Goal: Task Accomplishment & Management: Manage account settings

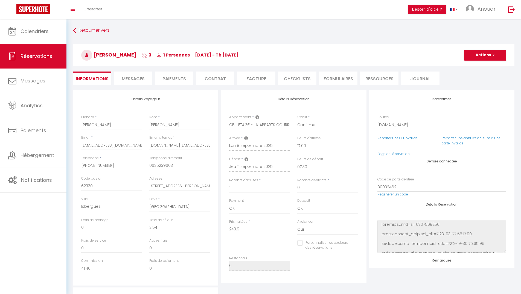
select select "5830"
select select "17:00"
select select "07:30"
select select "2"
checkbox input "false"
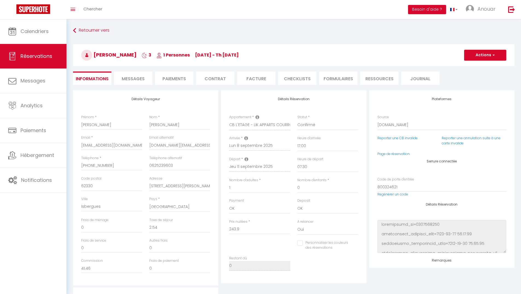
scroll to position [10, 0]
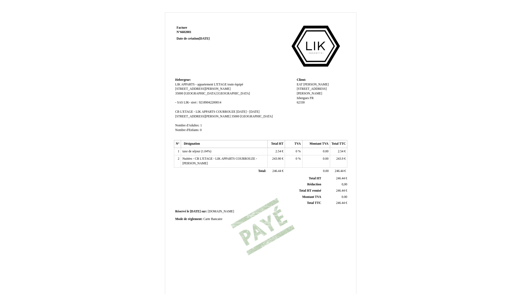
scroll to position [36, 0]
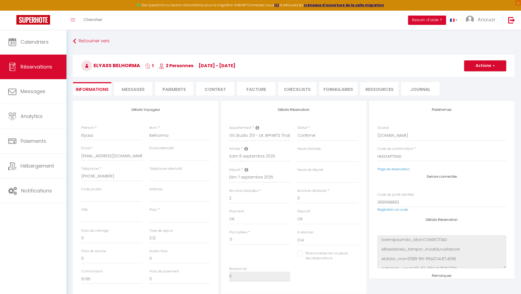
select select
select select "5836"
select select
select select "1"
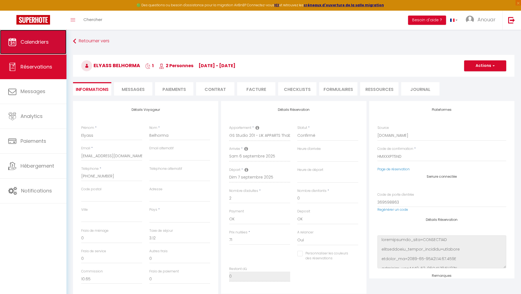
click at [43, 44] on span "Calendriers" at bounding box center [35, 42] width 28 height 7
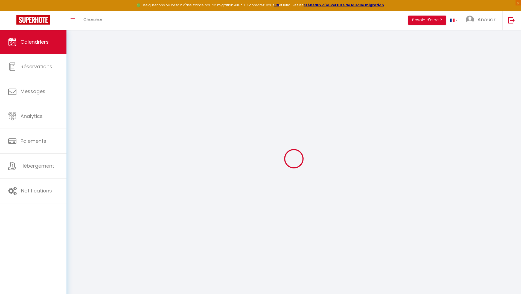
select select
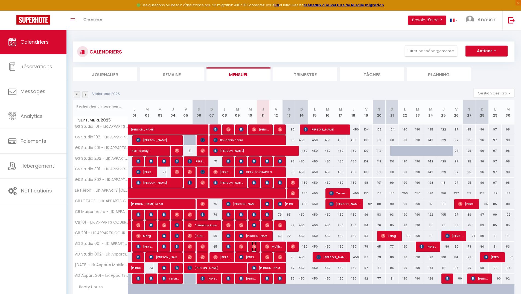
click at [254, 248] on img at bounding box center [254, 247] width 4 height 4
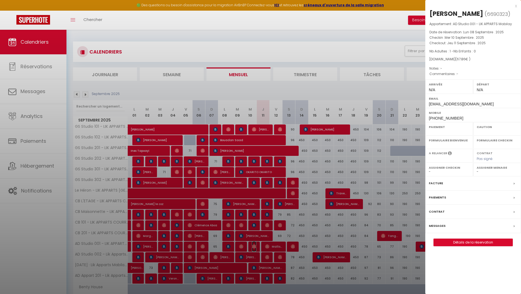
select select "OK"
select select "0"
select select "1"
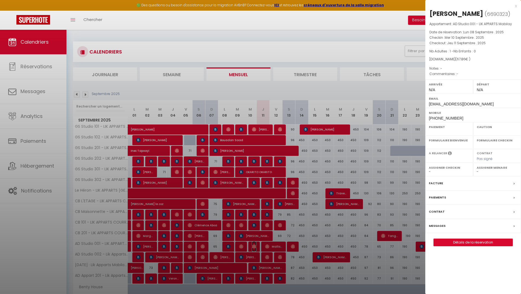
select select
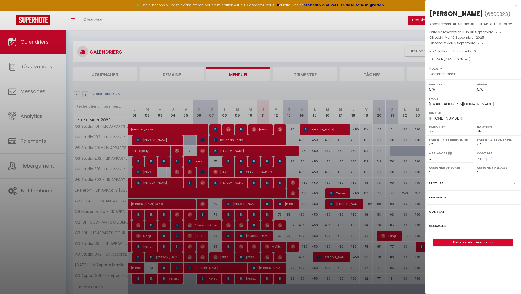
click at [375, 149] on div at bounding box center [260, 147] width 521 height 294
